Goal: Information Seeking & Learning: Learn about a topic

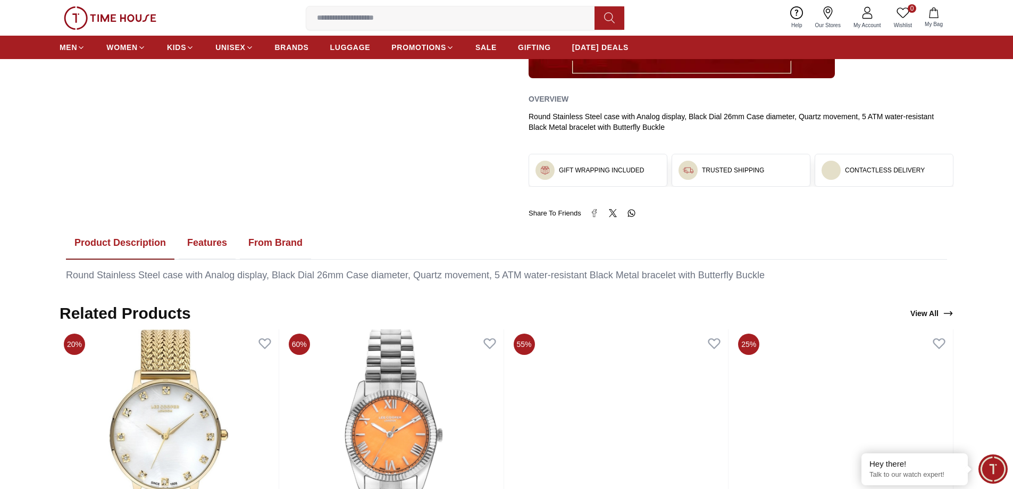
scroll to position [479, 0]
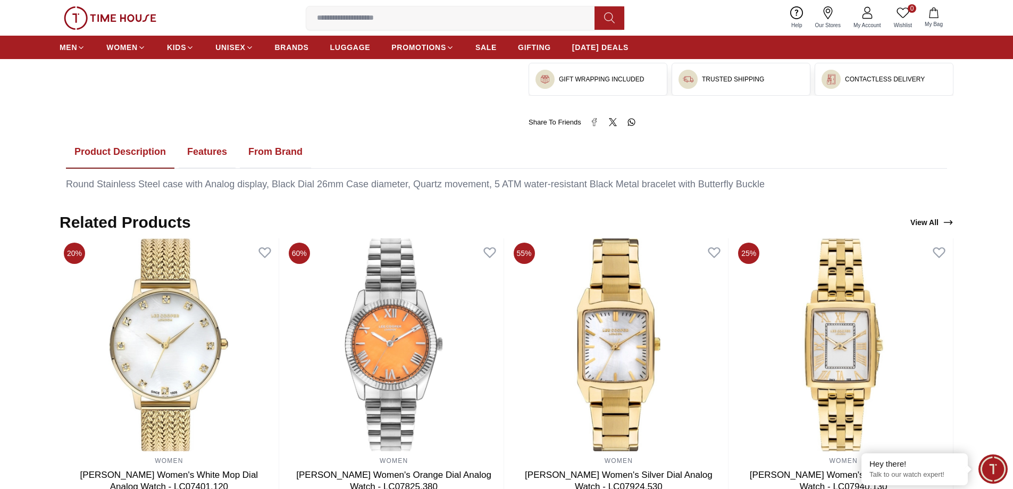
click at [288, 183] on div "Round Stainless Steel case with Analog display, Black Dial 26mm Case diameter, …" at bounding box center [506, 184] width 881 height 14
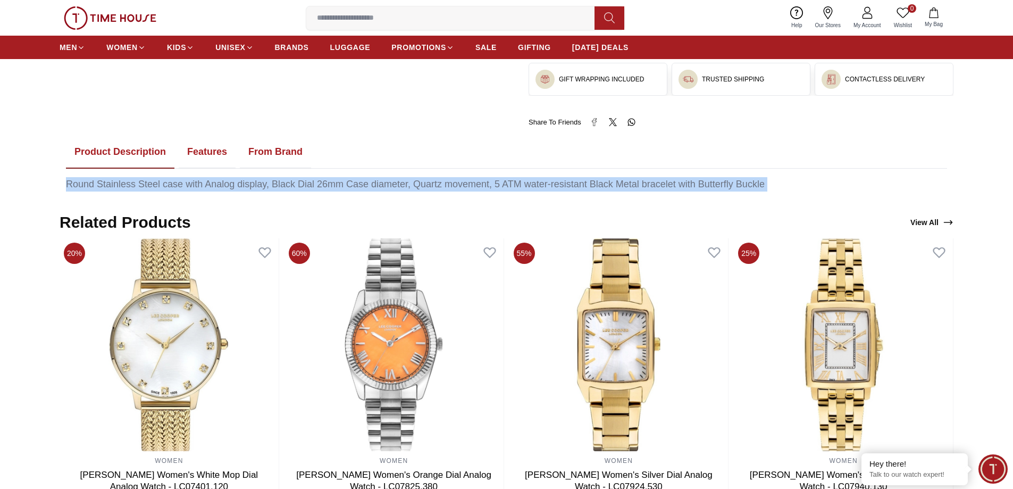
click at [288, 183] on div "Round Stainless Steel case with Analog display, Black Dial 26mm Case diameter, …" at bounding box center [506, 184] width 881 height 14
copy div "Round Stainless Steel case with Analog display, Black Dial 26mm Case diameter, …"
click at [229, 151] on button "Features" at bounding box center [207, 152] width 57 height 33
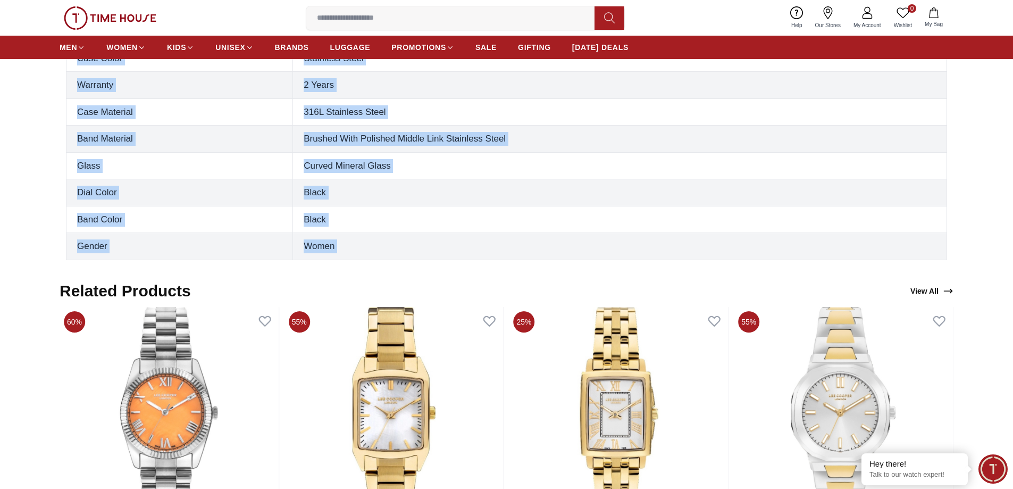
click at [398, 232] on td "Black" at bounding box center [620, 219] width 654 height 27
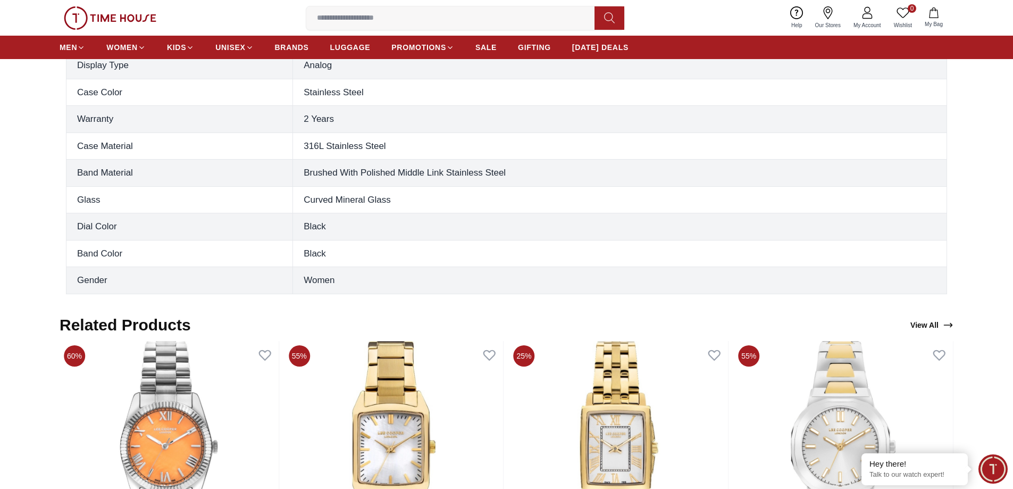
scroll to position [585, 0]
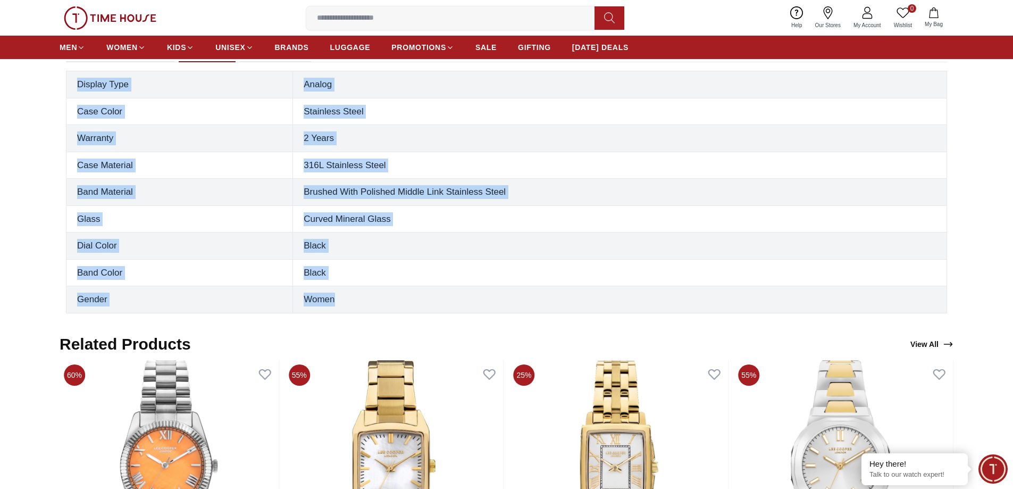
drag, startPoint x: 352, startPoint y: 299, endPoint x: 66, endPoint y: 84, distance: 357.5
click at [66, 84] on tbody "Display Type Analog Case Color Stainless Steel Warranty 2 Years Case Material 3…" at bounding box center [506, 192] width 881 height 242
copy tbody "Display Type Analog Case Color Stainless Steel Warranty 2 Years Case Material 3…"
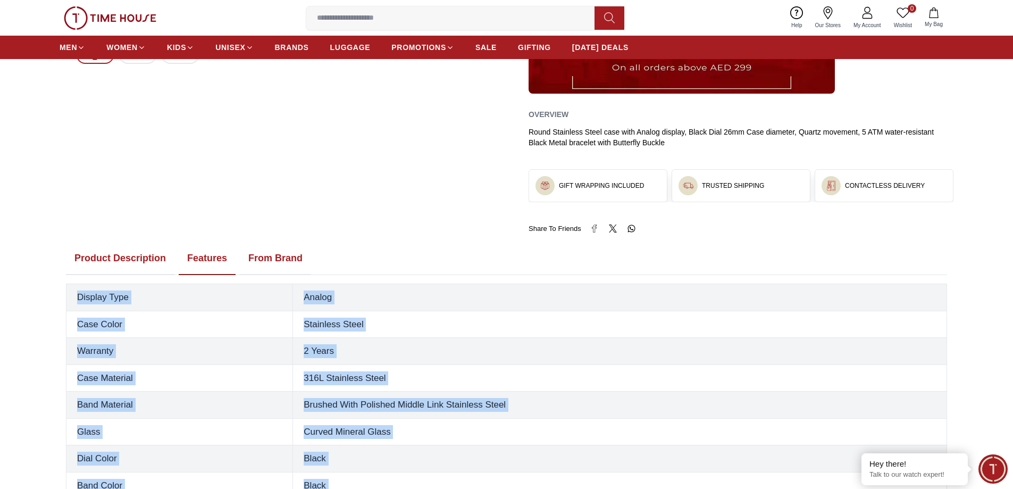
scroll to position [266, 0]
